Goal: Check status: Check status

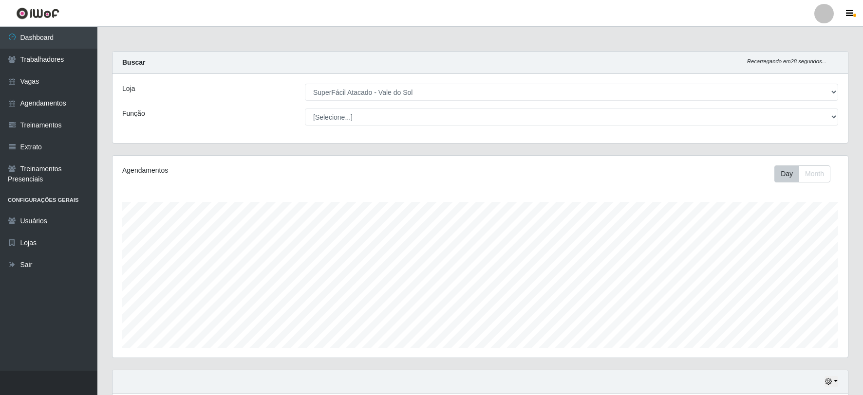
select select "502"
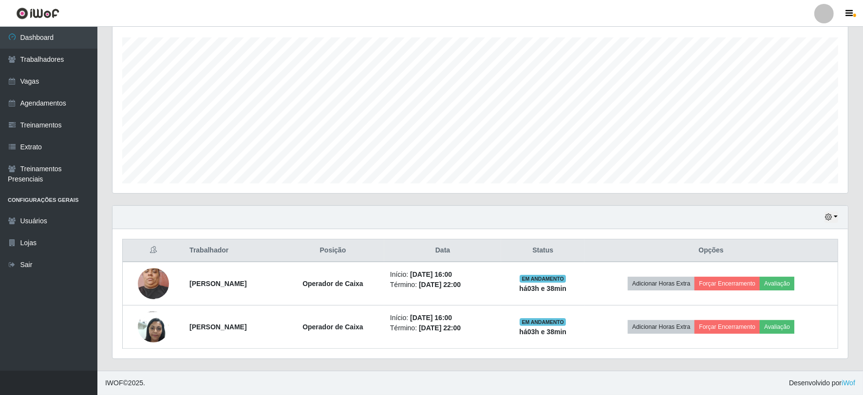
scroll to position [202, 735]
click at [826, 215] on icon "button" at bounding box center [828, 217] width 7 height 7
click at [776, 258] on button "1 dia" at bounding box center [798, 255] width 77 height 20
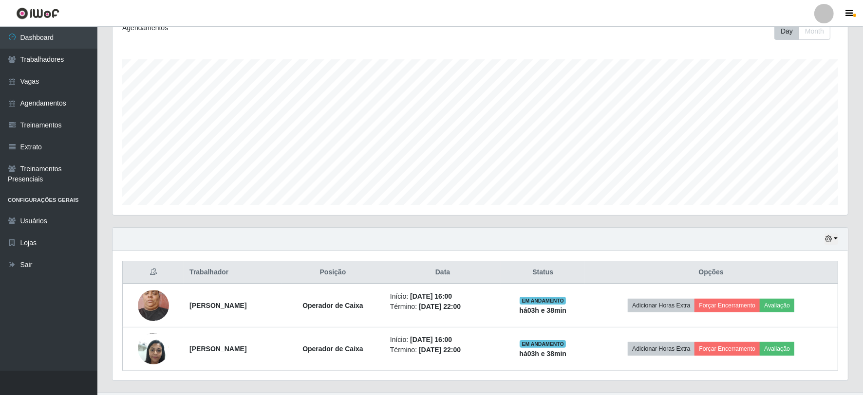
scroll to position [165, 0]
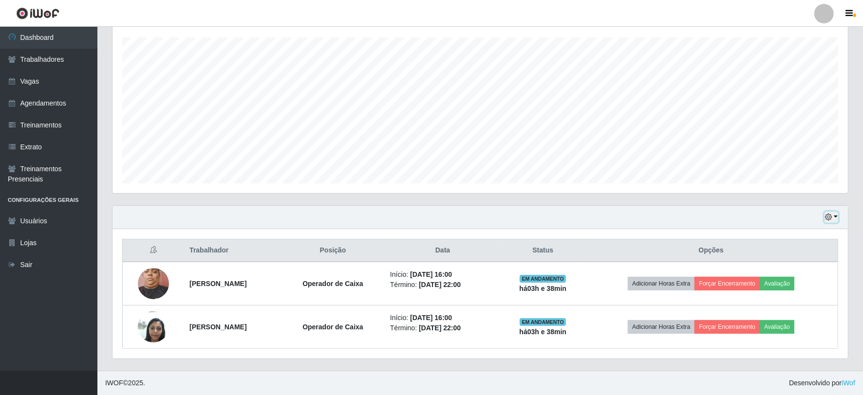
click at [832, 218] on button "button" at bounding box center [831, 217] width 14 height 11
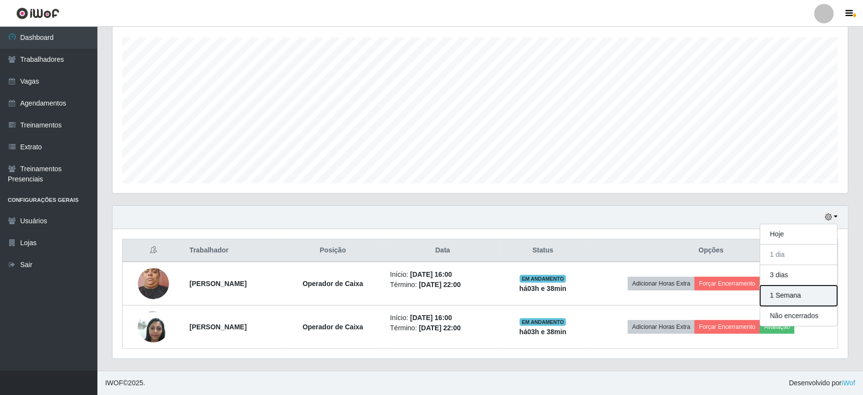
click at [805, 298] on button "1 Semana" at bounding box center [798, 296] width 77 height 20
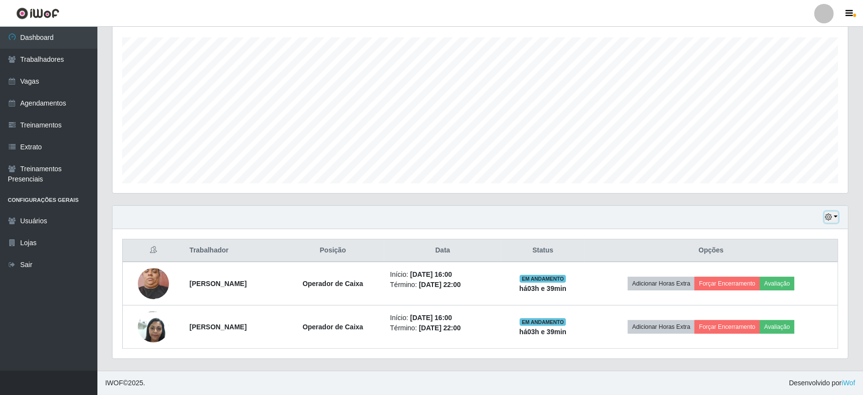
click at [830, 214] on icon "button" at bounding box center [828, 217] width 7 height 7
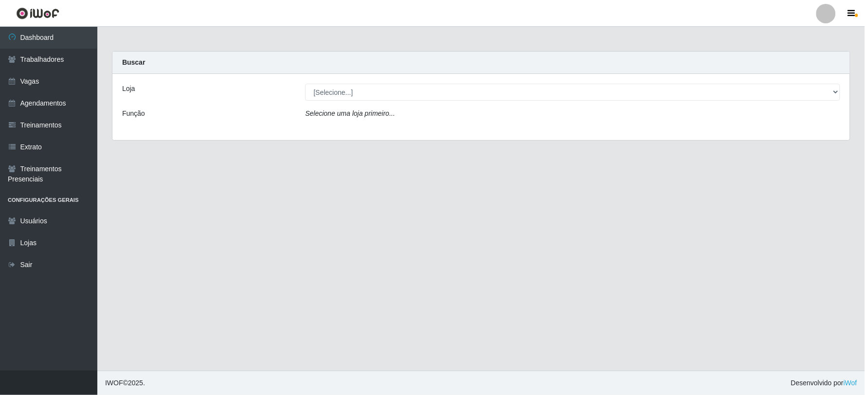
click at [356, 79] on div "Loja [Selecione...] SuperFácil Atacado - Vale do Sol Função Selecione uma loja …" at bounding box center [480, 107] width 737 height 66
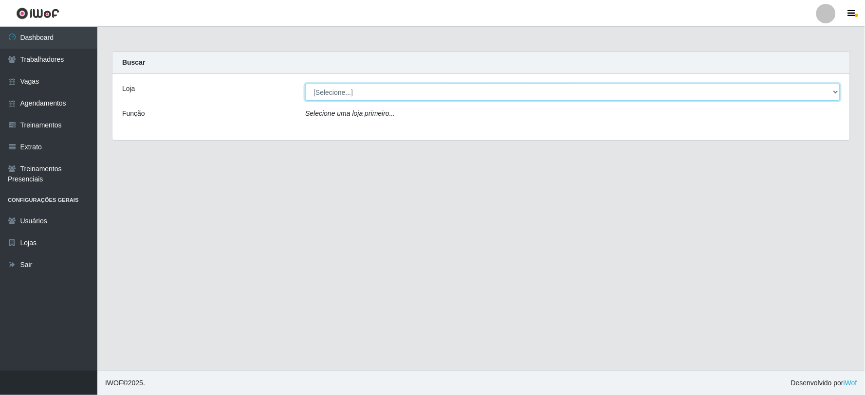
click at [359, 89] on select "[Selecione...] SuperFácil Atacado - Vale do Sol" at bounding box center [572, 92] width 535 height 17
select select "502"
click at [305, 84] on select "[Selecione...] SuperFácil Atacado - Vale do Sol" at bounding box center [572, 92] width 535 height 17
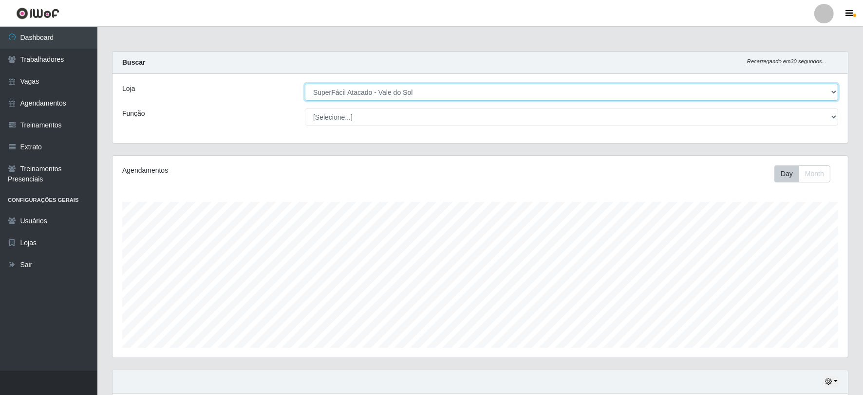
scroll to position [202, 735]
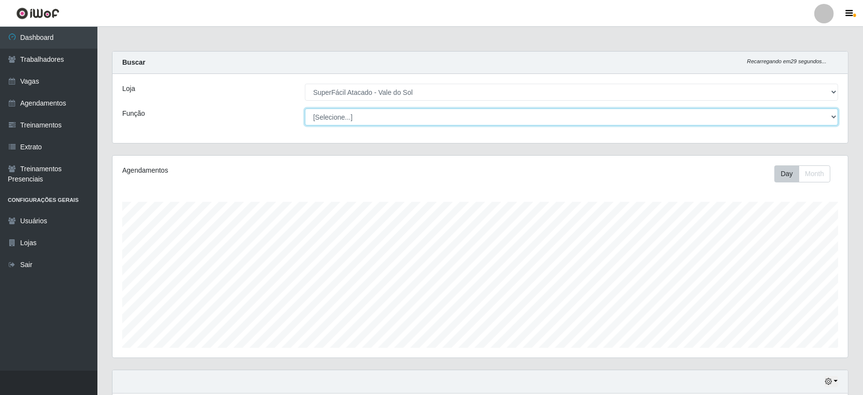
click at [353, 119] on select "[Selecione...] Embalador Embalador + Embalador ++ Operador de Caixa Operador de…" at bounding box center [571, 117] width 533 height 17
select select "73"
click at [305, 109] on select "[Selecione...] Embalador Embalador + Embalador ++ Operador de Caixa Operador de…" at bounding box center [571, 117] width 533 height 17
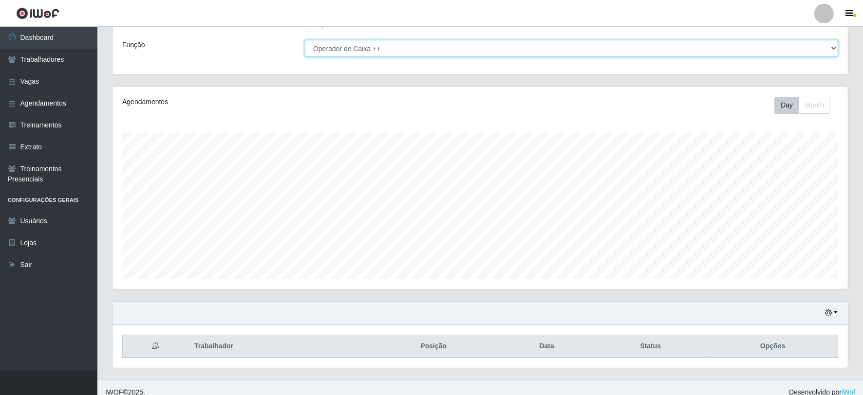
scroll to position [78, 0]
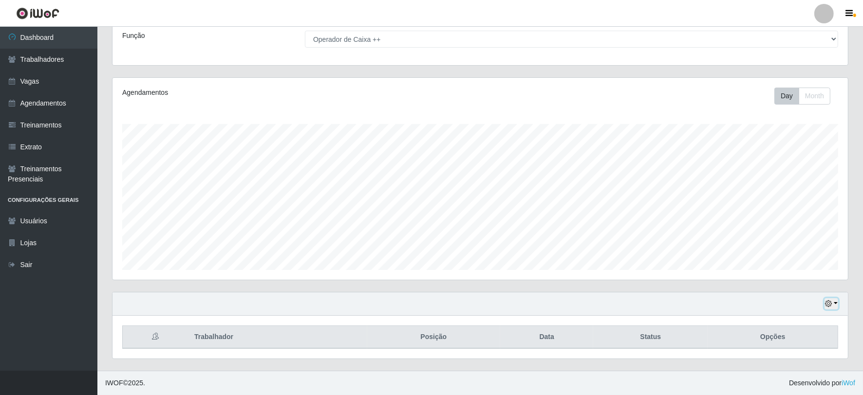
click at [831, 302] on icon "button" at bounding box center [828, 303] width 7 height 7
click at [798, 269] on button "1 Semana" at bounding box center [798, 267] width 77 height 20
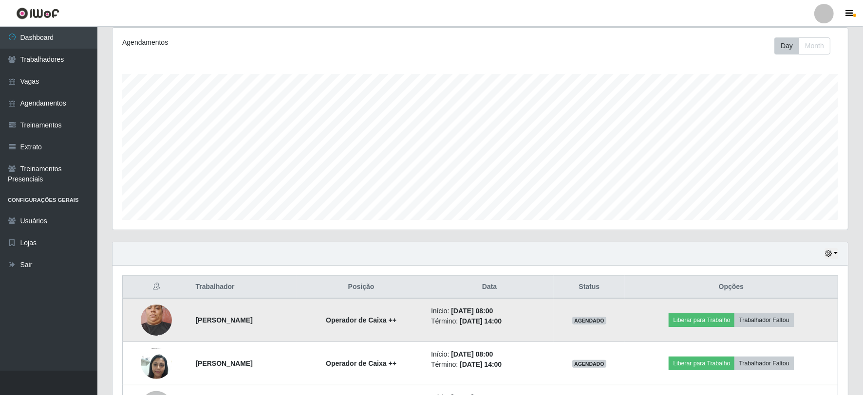
scroll to position [122, 0]
